Goal: Check status: Check status

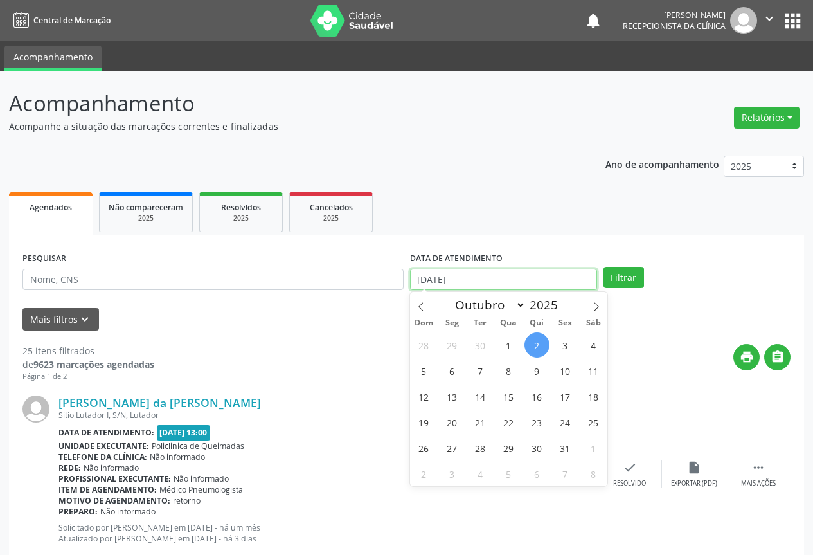
click at [467, 288] on body "Central de Marcação notifications [PERSON_NAME] Recepcionista da clínica  Conf…" at bounding box center [406, 277] width 813 height 555
click at [562, 350] on span "3" at bounding box center [565, 344] width 25 height 25
type input "[DATE]"
click at [562, 350] on span "3" at bounding box center [565, 344] width 25 height 25
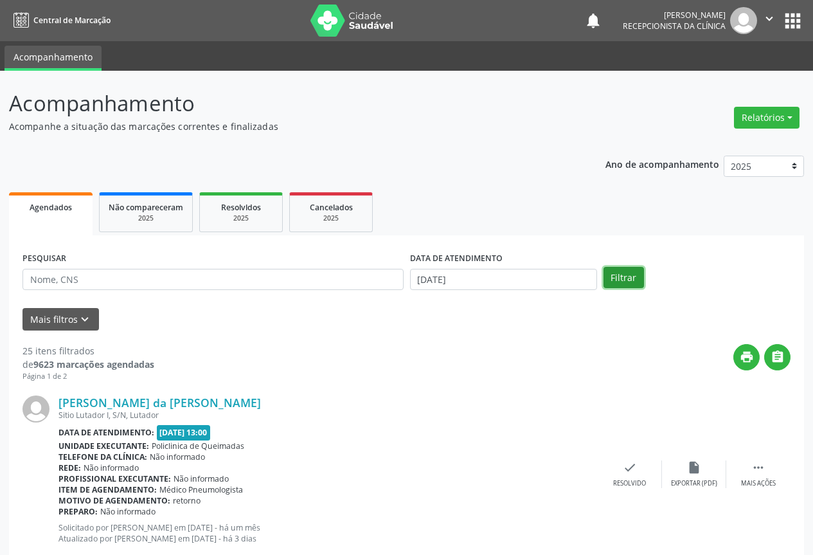
click at [618, 272] on button "Filtrar" at bounding box center [623, 278] width 40 height 22
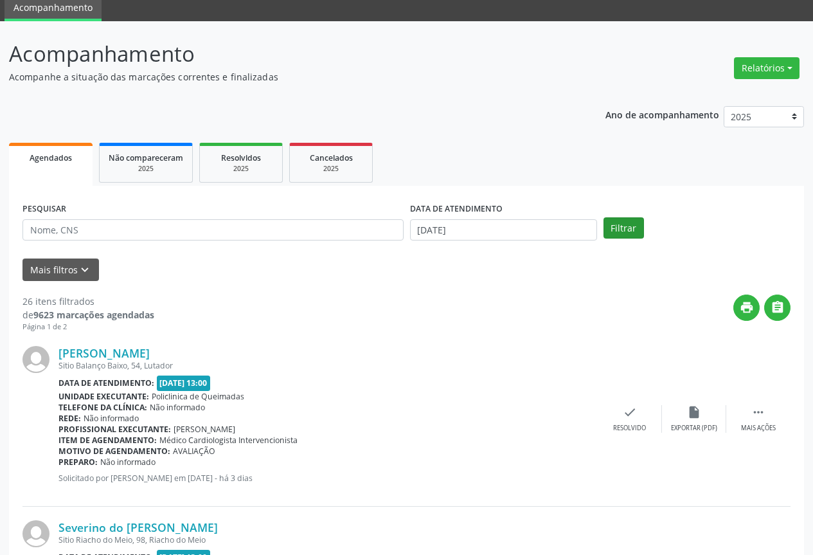
scroll to position [64, 0]
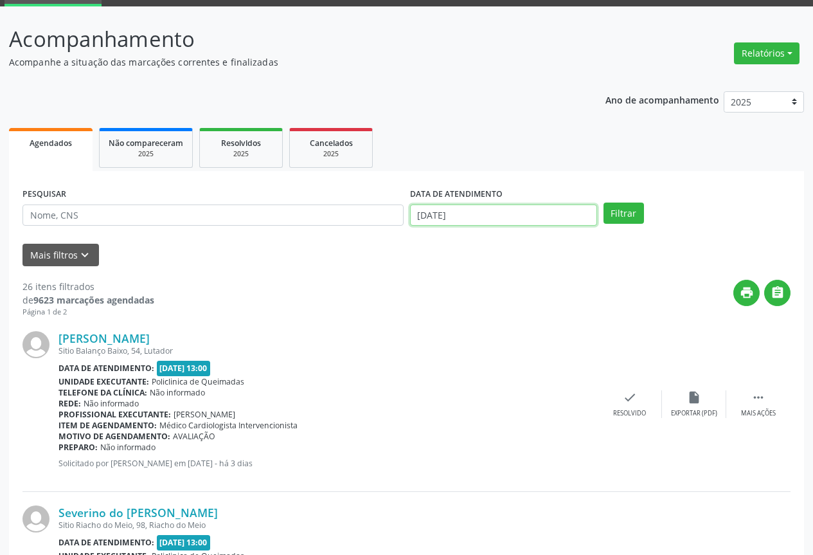
click at [506, 217] on input "[DATE]" at bounding box center [503, 215] width 187 height 22
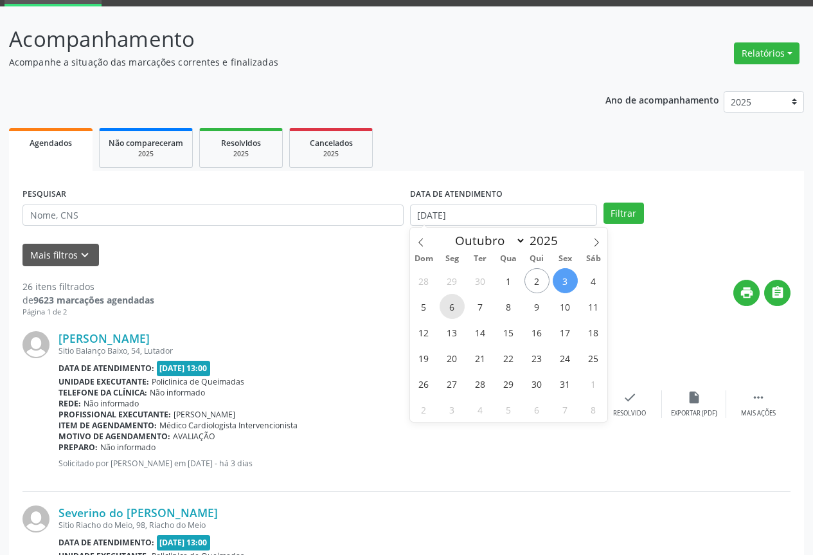
click at [454, 311] on span "6" at bounding box center [452, 306] width 25 height 25
type input "[DATE]"
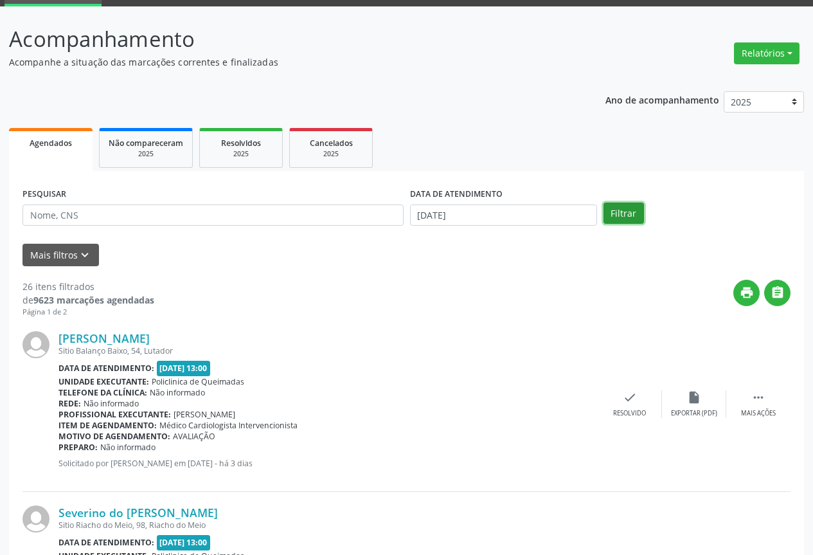
click at [616, 216] on button "Filtrar" at bounding box center [623, 213] width 40 height 22
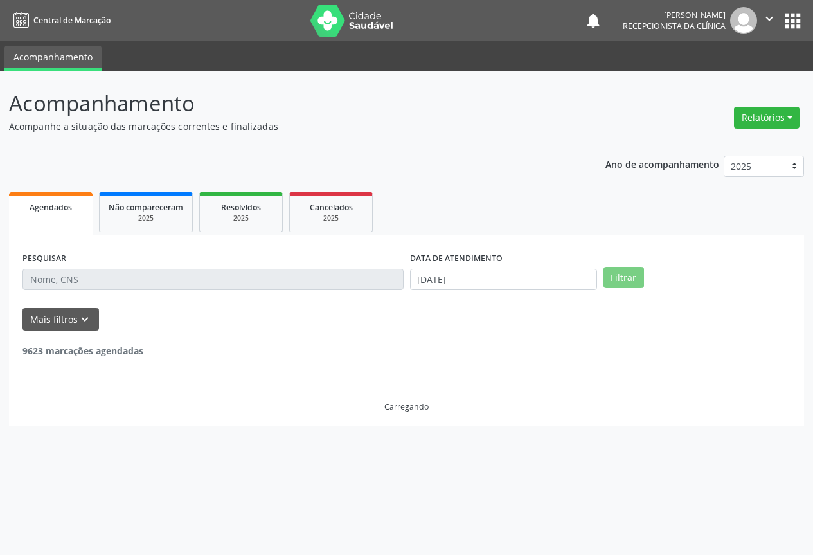
scroll to position [0, 0]
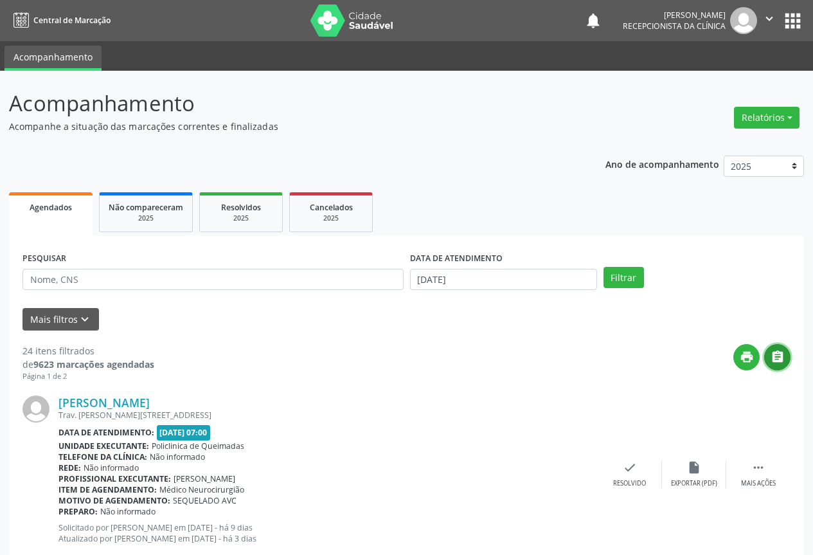
click at [780, 364] on button "" at bounding box center [777, 357] width 26 height 26
